Goal: Book appointment/travel/reservation

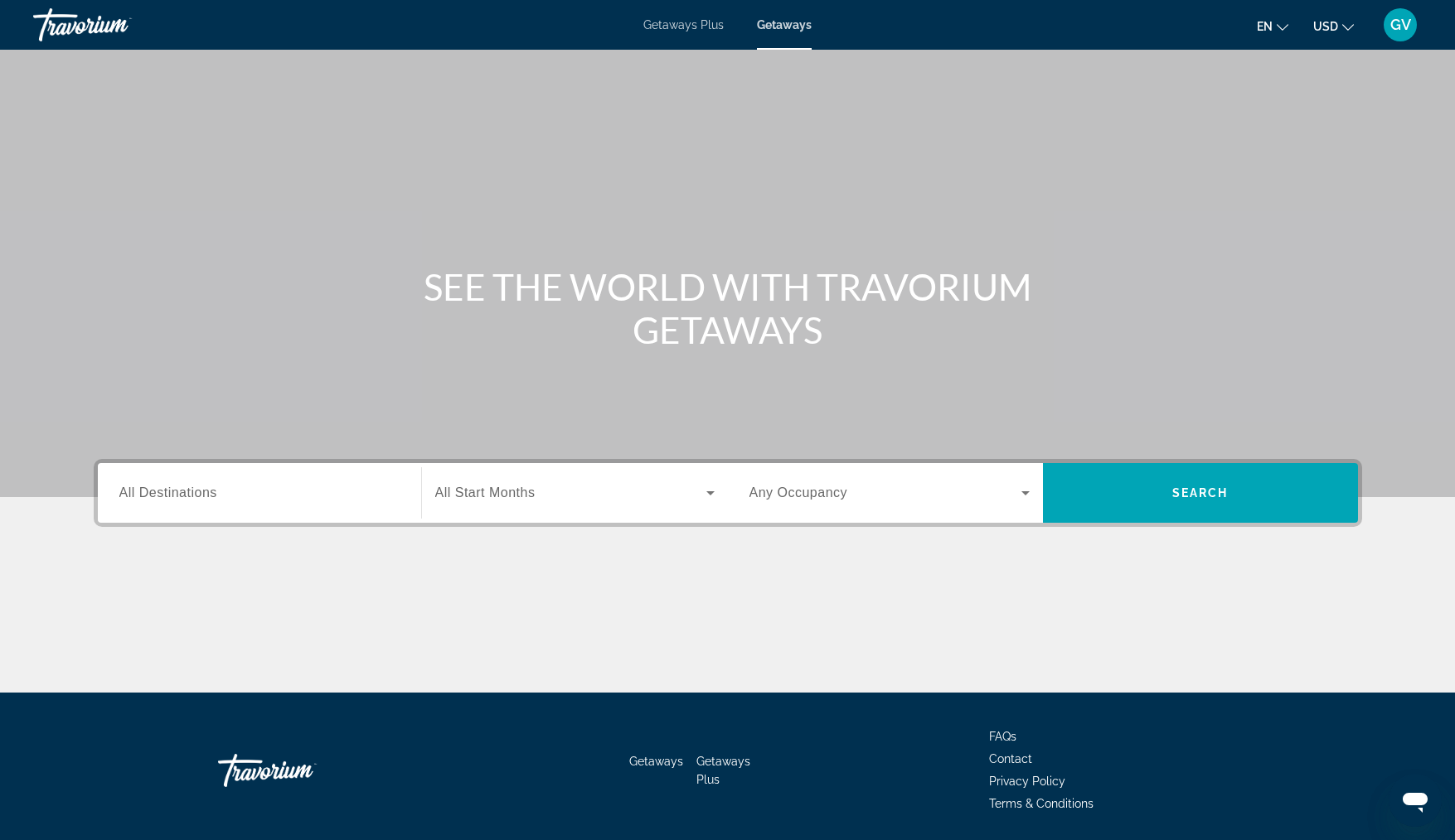
click at [786, 21] on span "Getaways" at bounding box center [784, 25] width 55 height 13
click at [233, 489] on input "Destination All Destinations" at bounding box center [259, 494] width 280 height 20
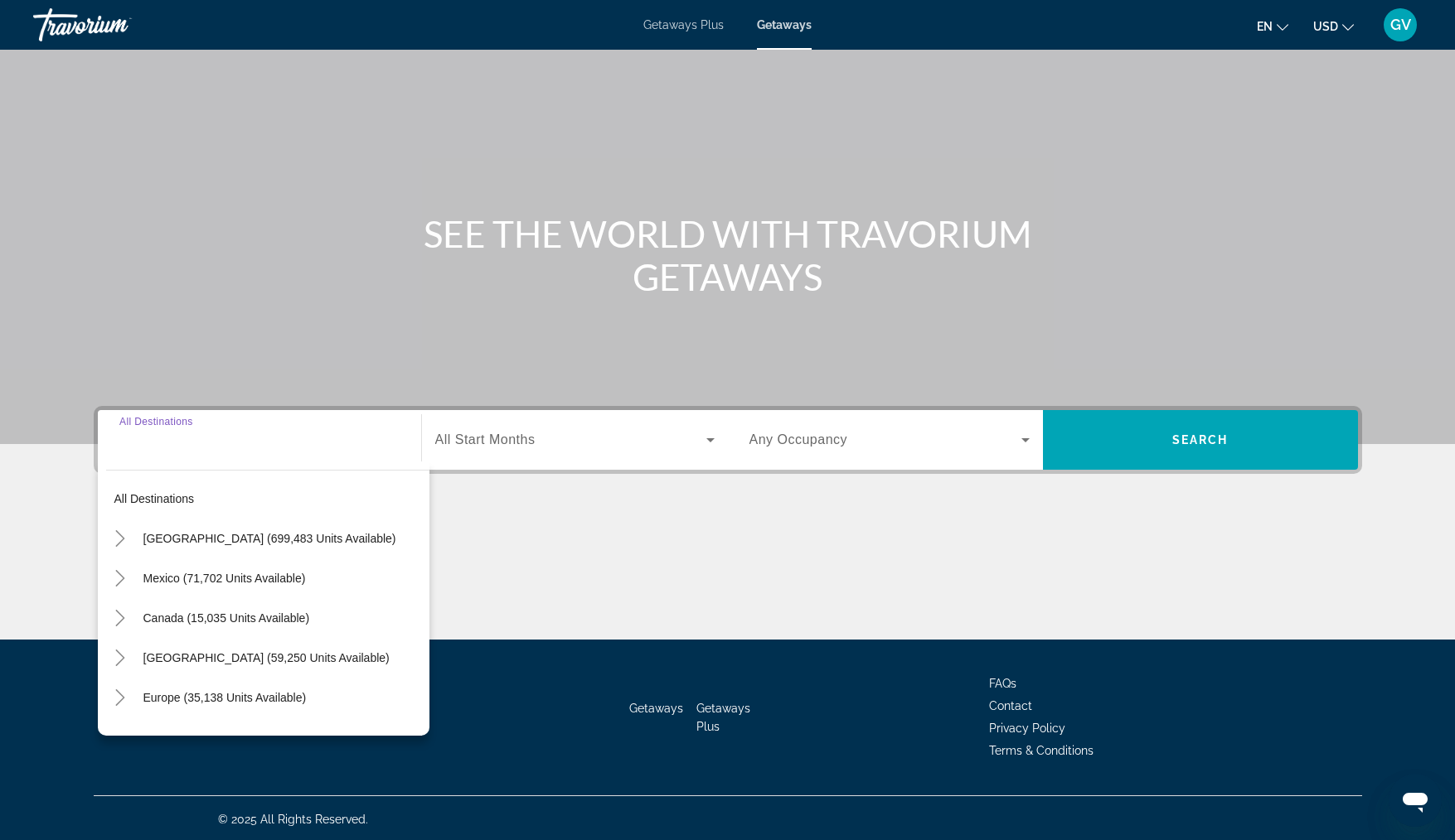
scroll to position [56, 0]
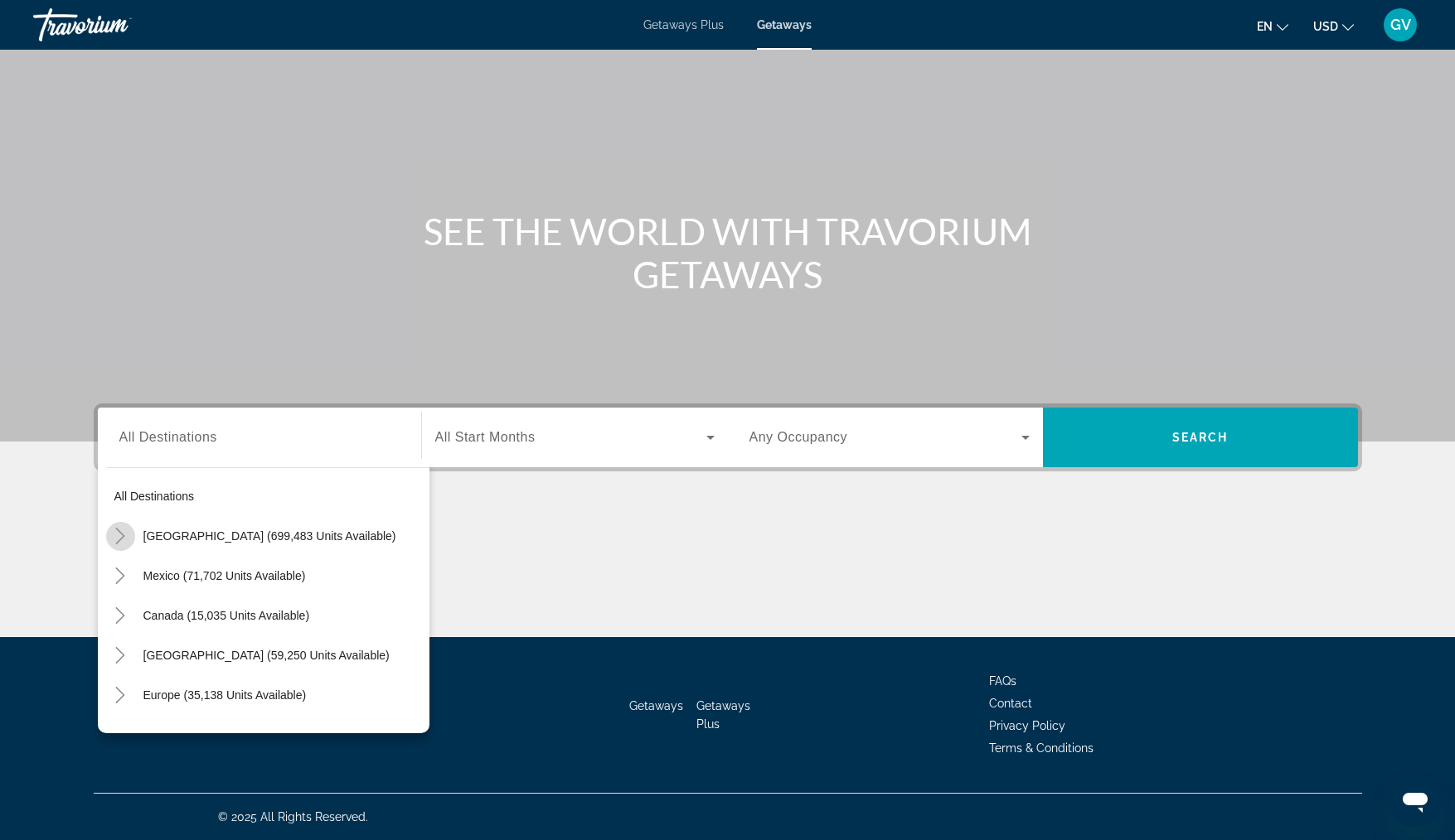
click at [127, 534] on icon "Toggle United States (699,483 units available)" at bounding box center [120, 536] width 16 height 16
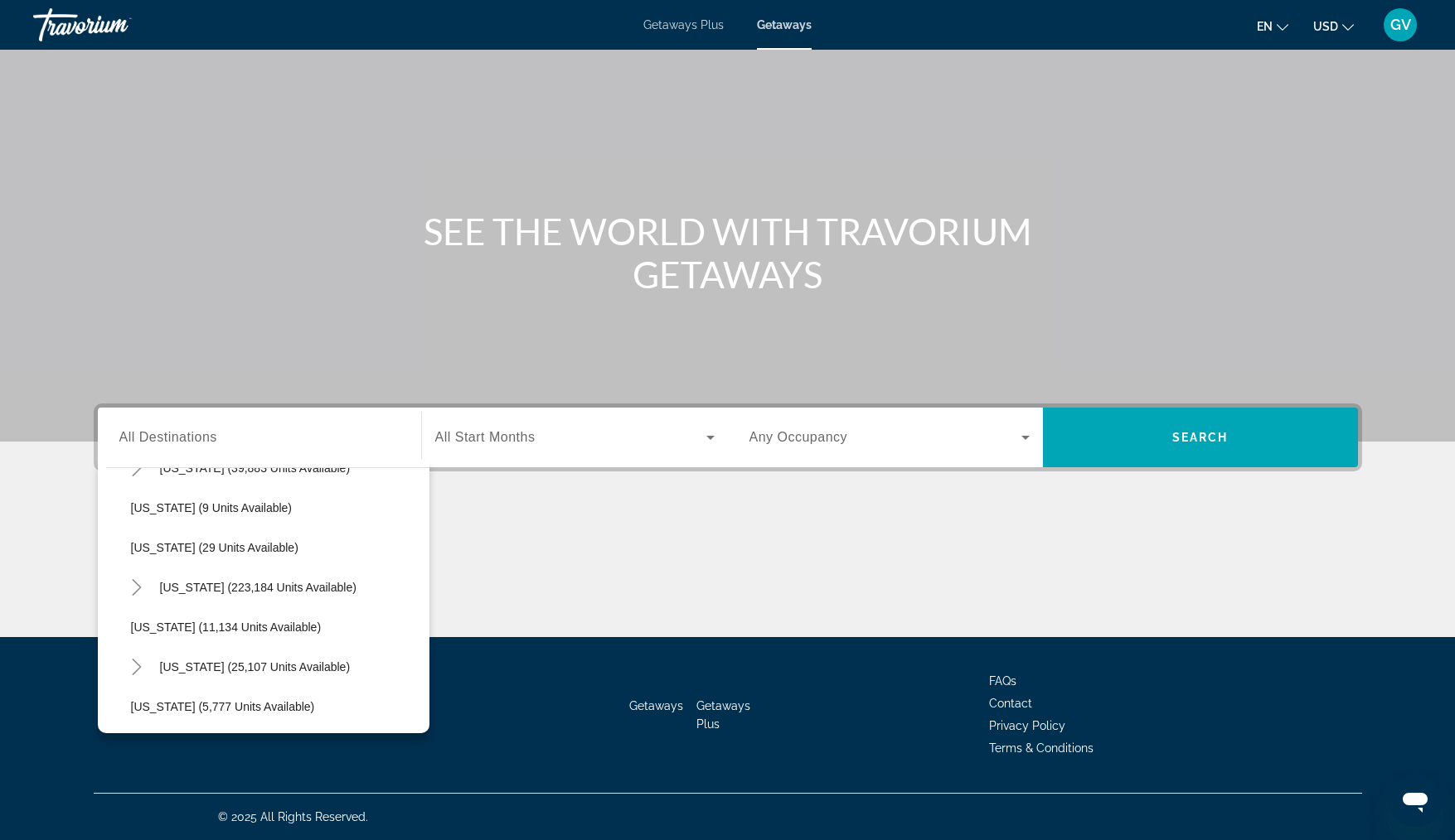
scroll to position [213, 0]
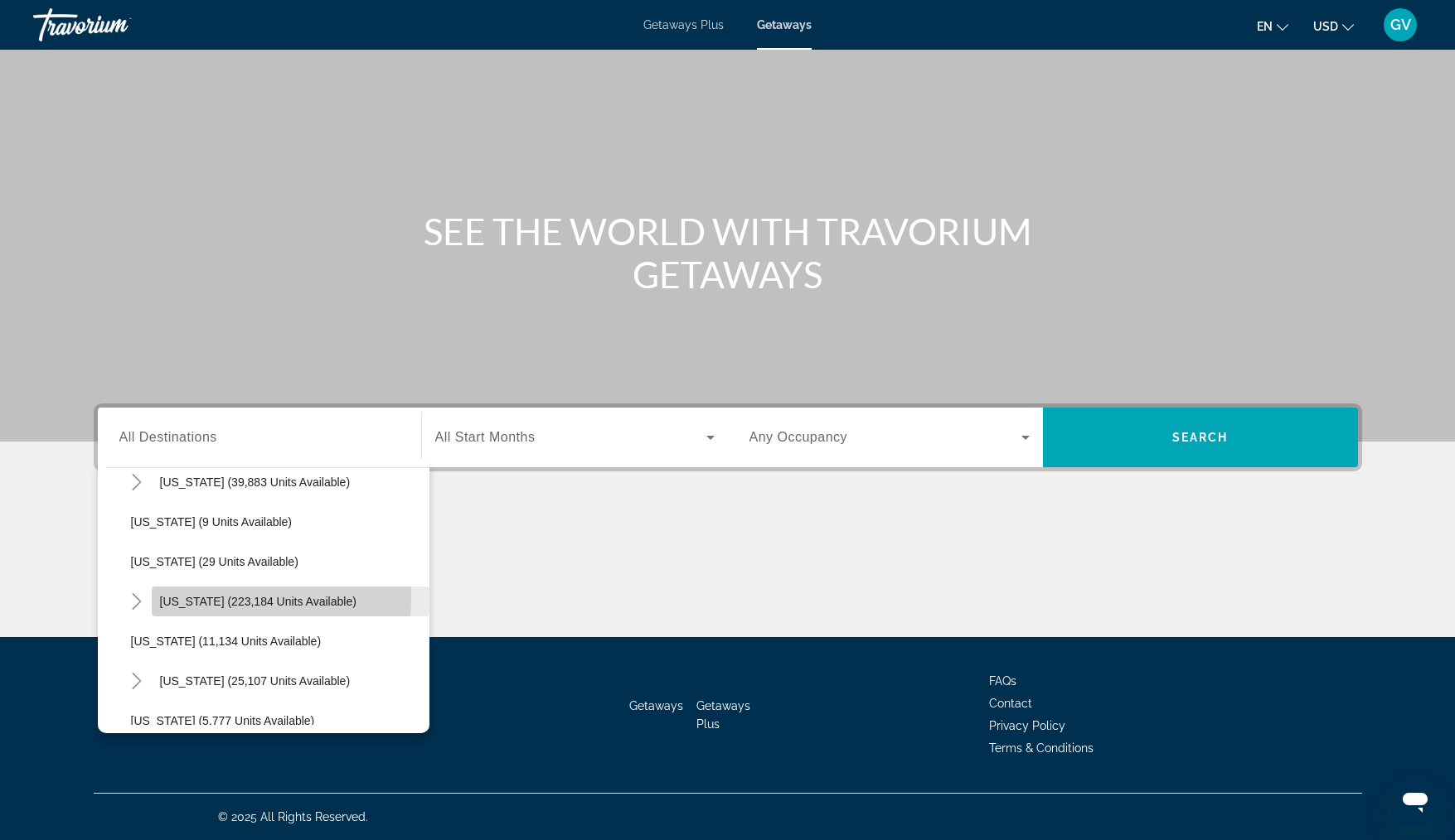
click at [212, 597] on span "[US_STATE] (223,184 units available)" at bounding box center [258, 602] width 197 height 13
type input "**********"
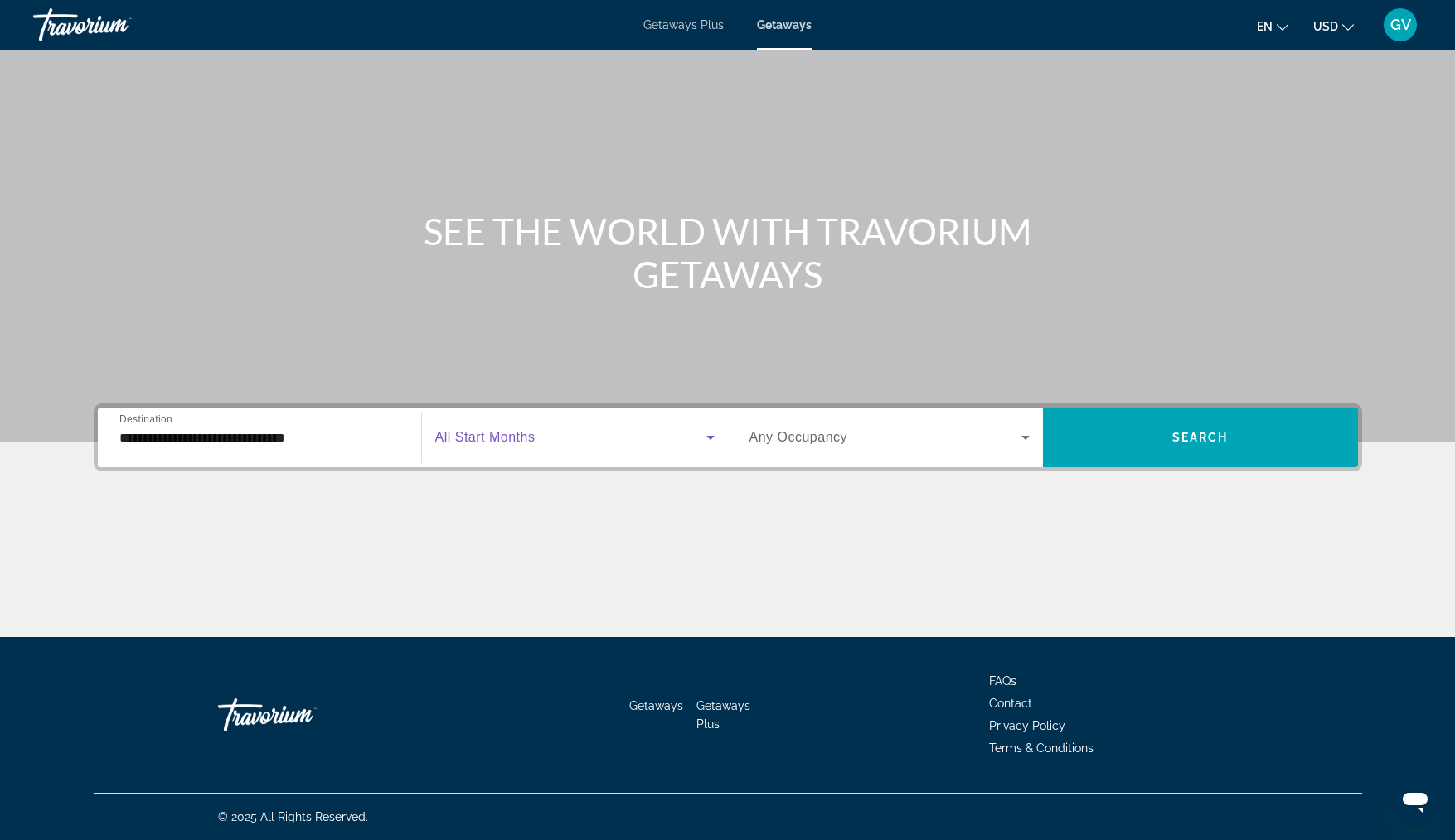
click at [711, 435] on icon "Search widget" at bounding box center [710, 437] width 20 height 20
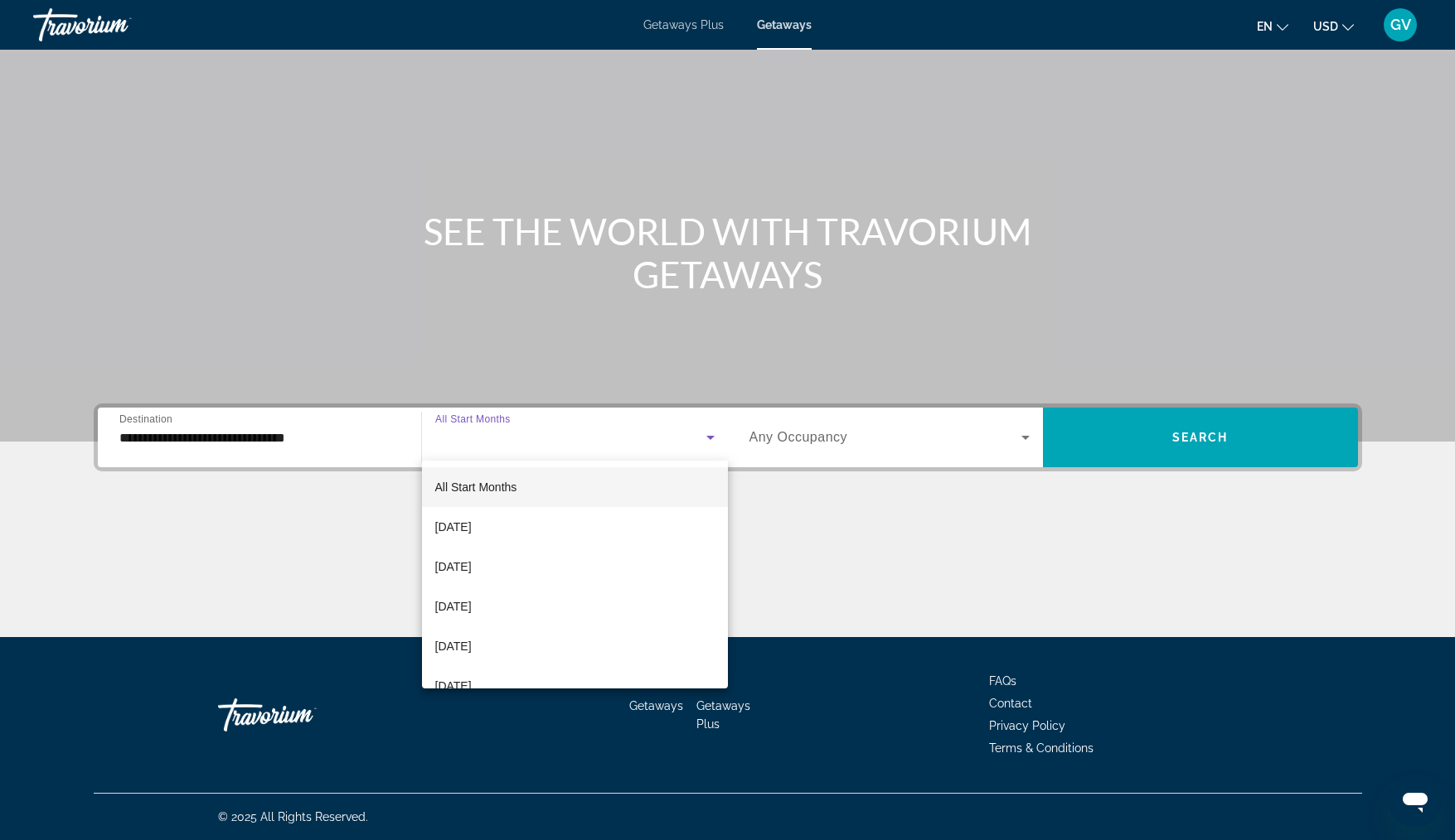
scroll to position [50, 0]
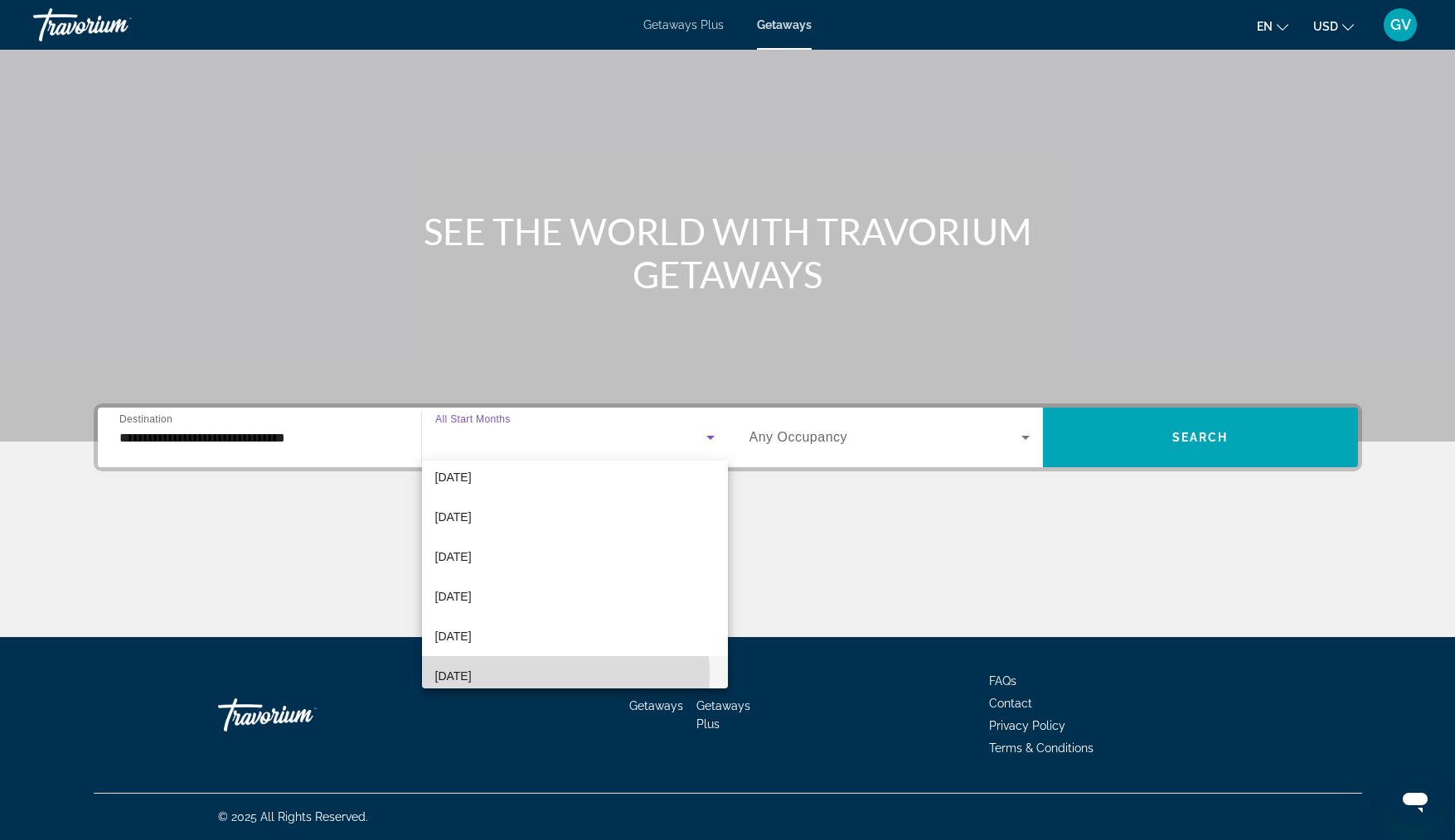
click at [472, 676] on span "[DATE]" at bounding box center [454, 676] width 36 height 20
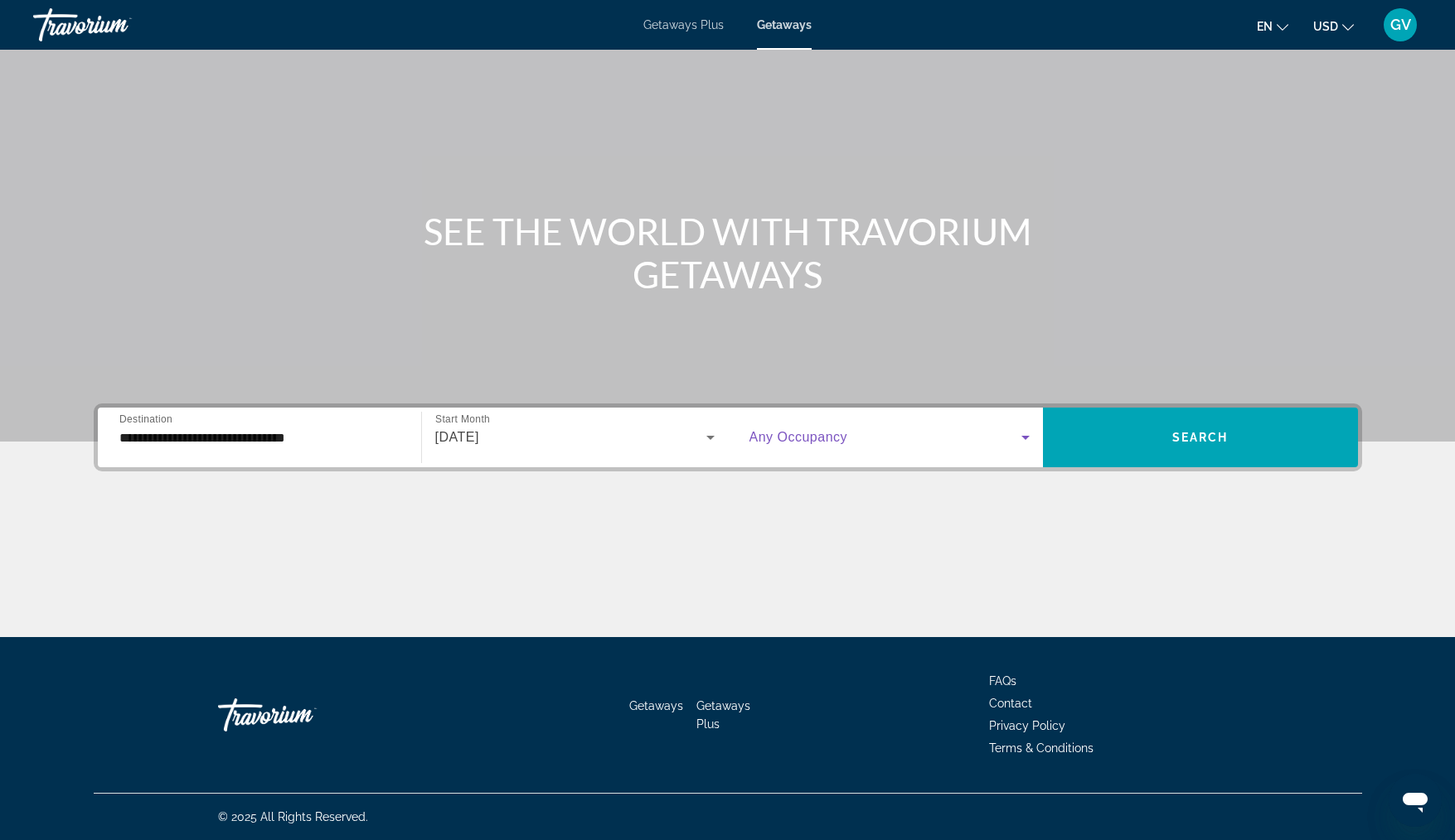
click at [1026, 444] on icon "Search widget" at bounding box center [1025, 437] width 20 height 20
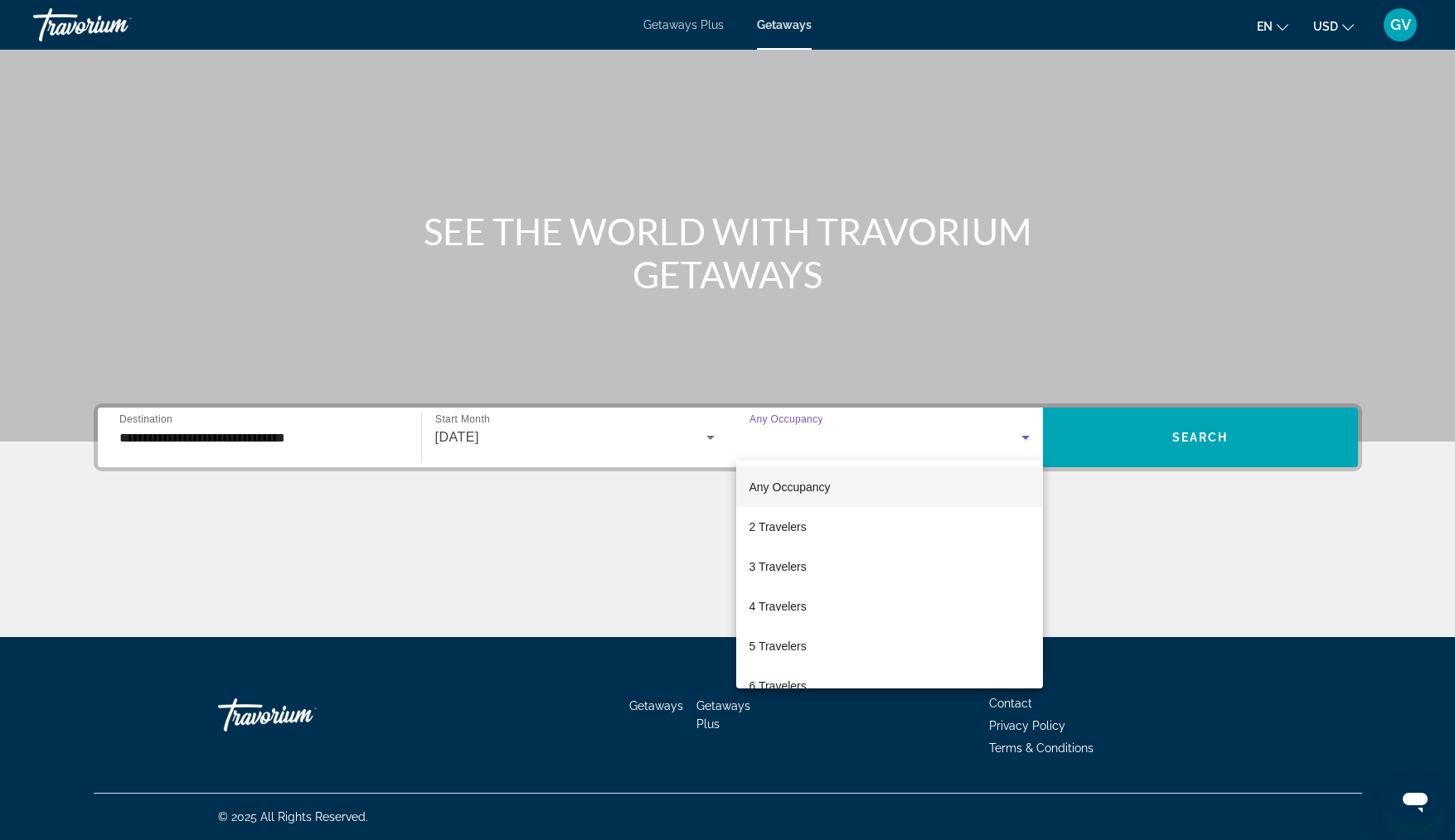
click at [966, 427] on div at bounding box center [727, 420] width 1455 height 840
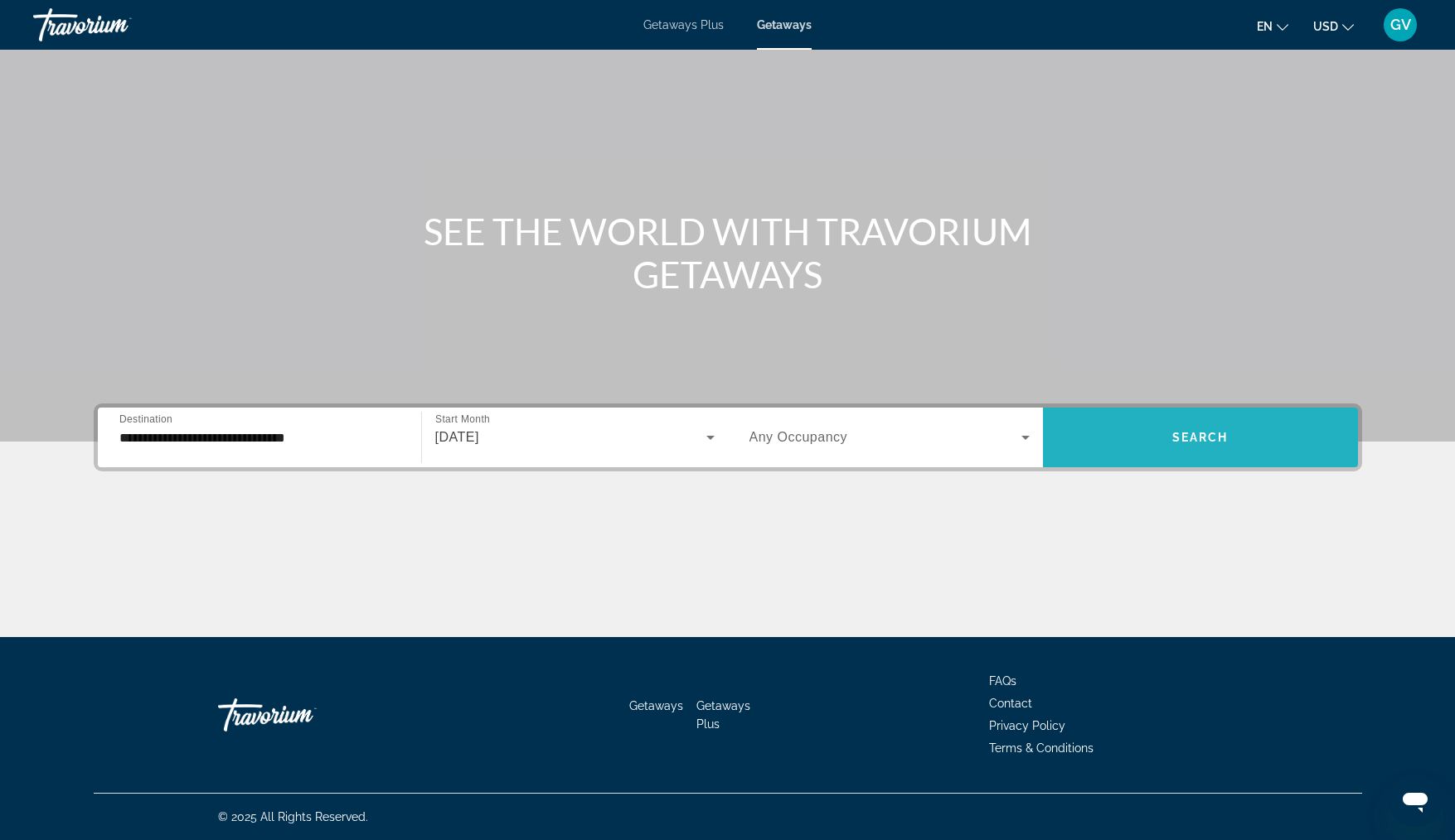
click at [1178, 436] on span "Search" at bounding box center [1200, 437] width 57 height 13
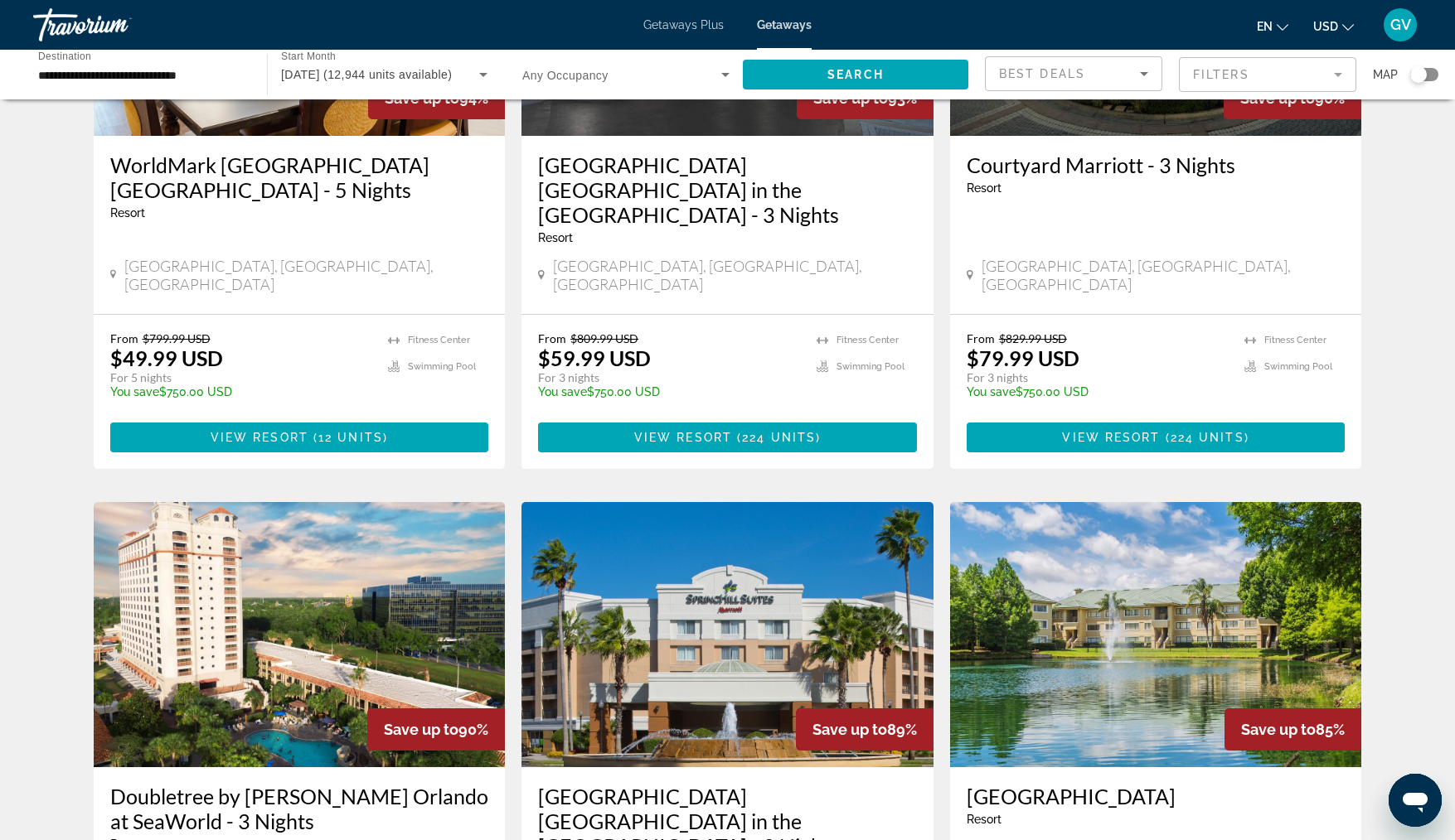
scroll to position [1674, 0]
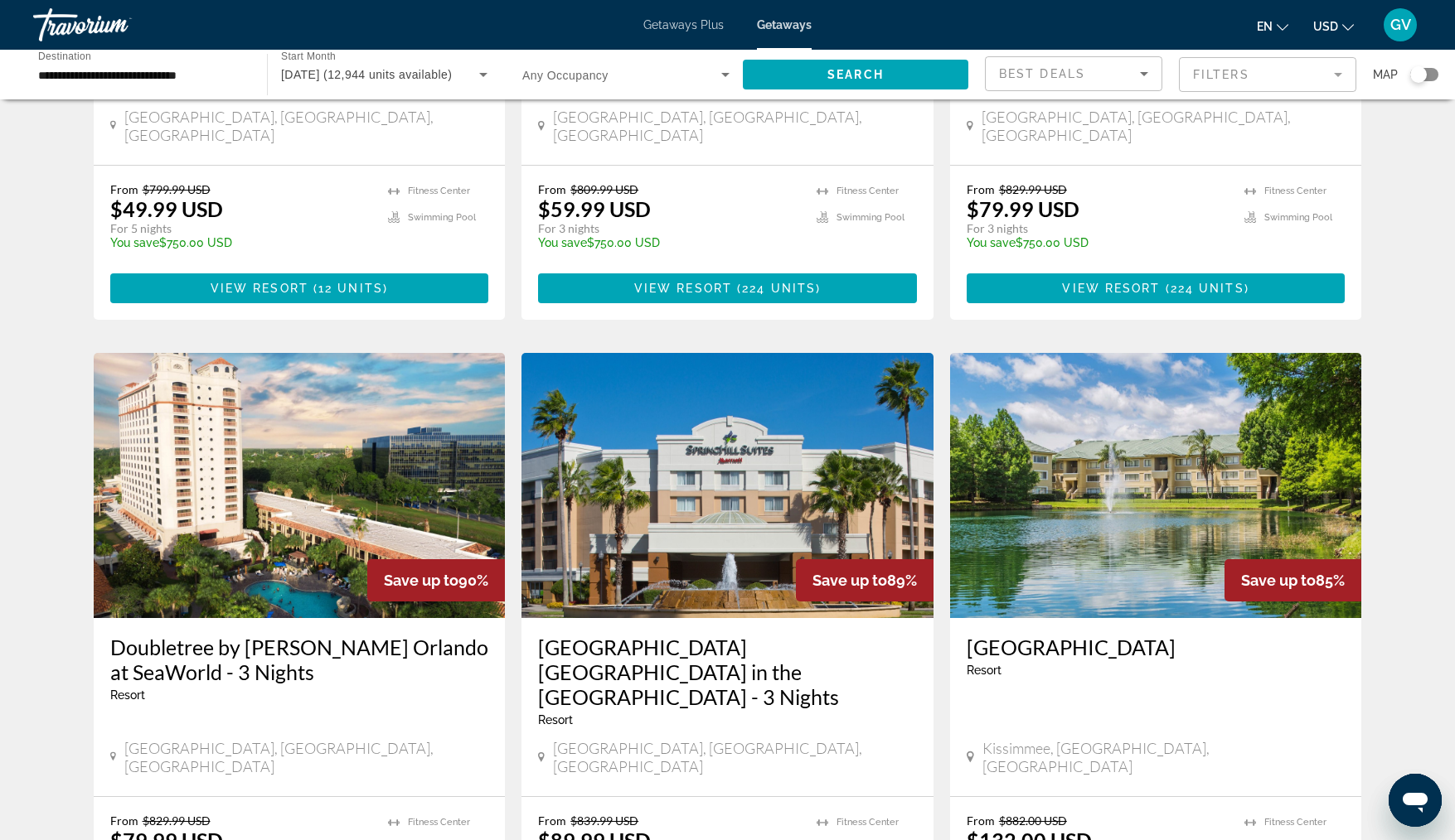
click at [1170, 457] on img "Main content" at bounding box center [1156, 485] width 412 height 266
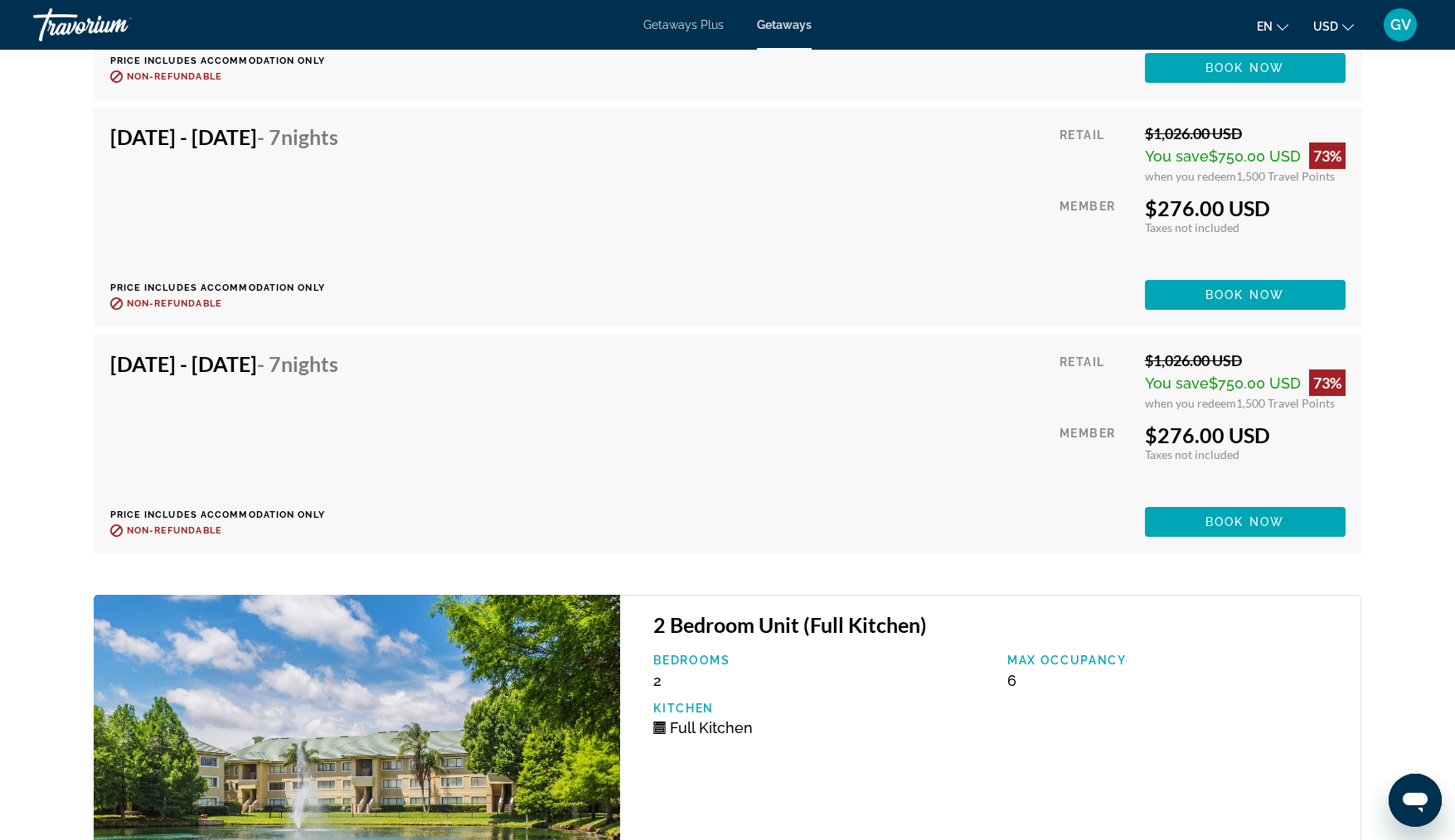
scroll to position [5933, 0]
